Goal: Transaction & Acquisition: Purchase product/service

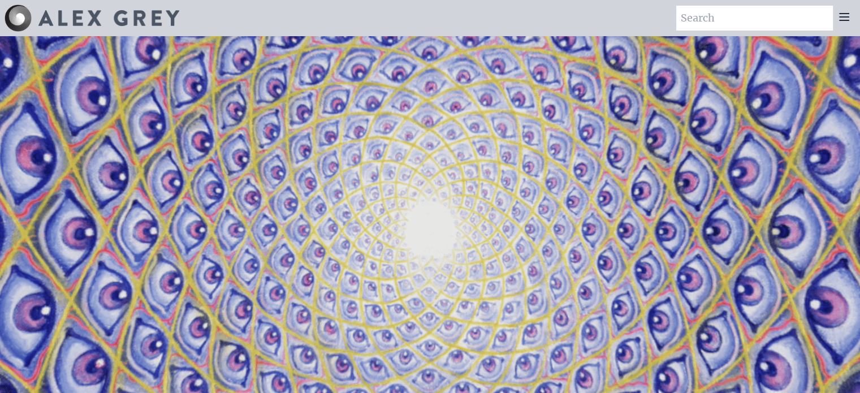
click at [846, 10] on div at bounding box center [844, 18] width 23 height 25
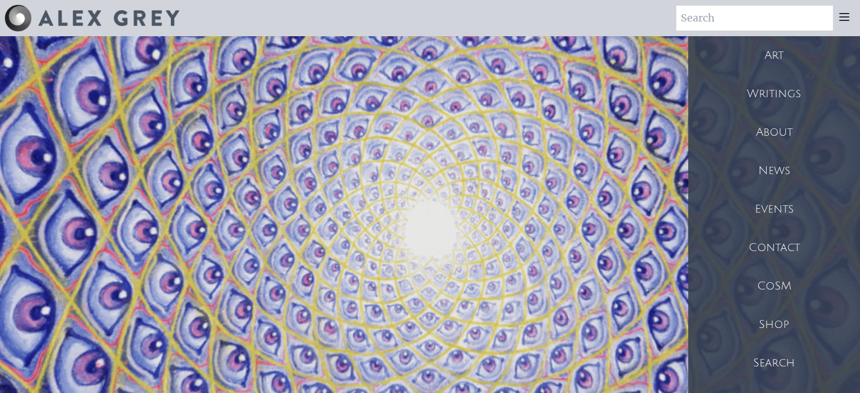
click at [780, 332] on div "Shop" at bounding box center [774, 324] width 172 height 38
